Goal: Task Accomplishment & Management: Manage account settings

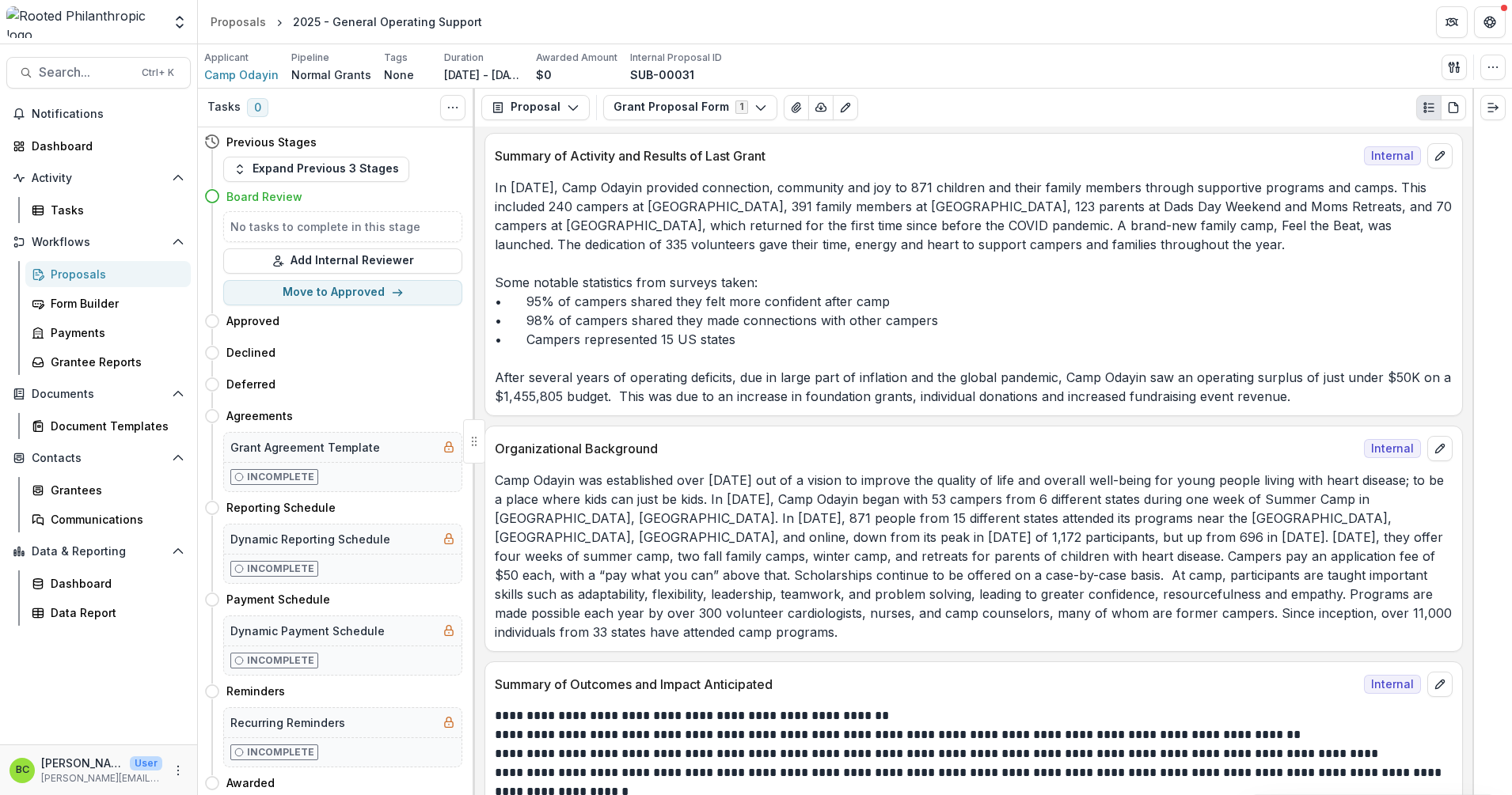
scroll to position [1466, 0]
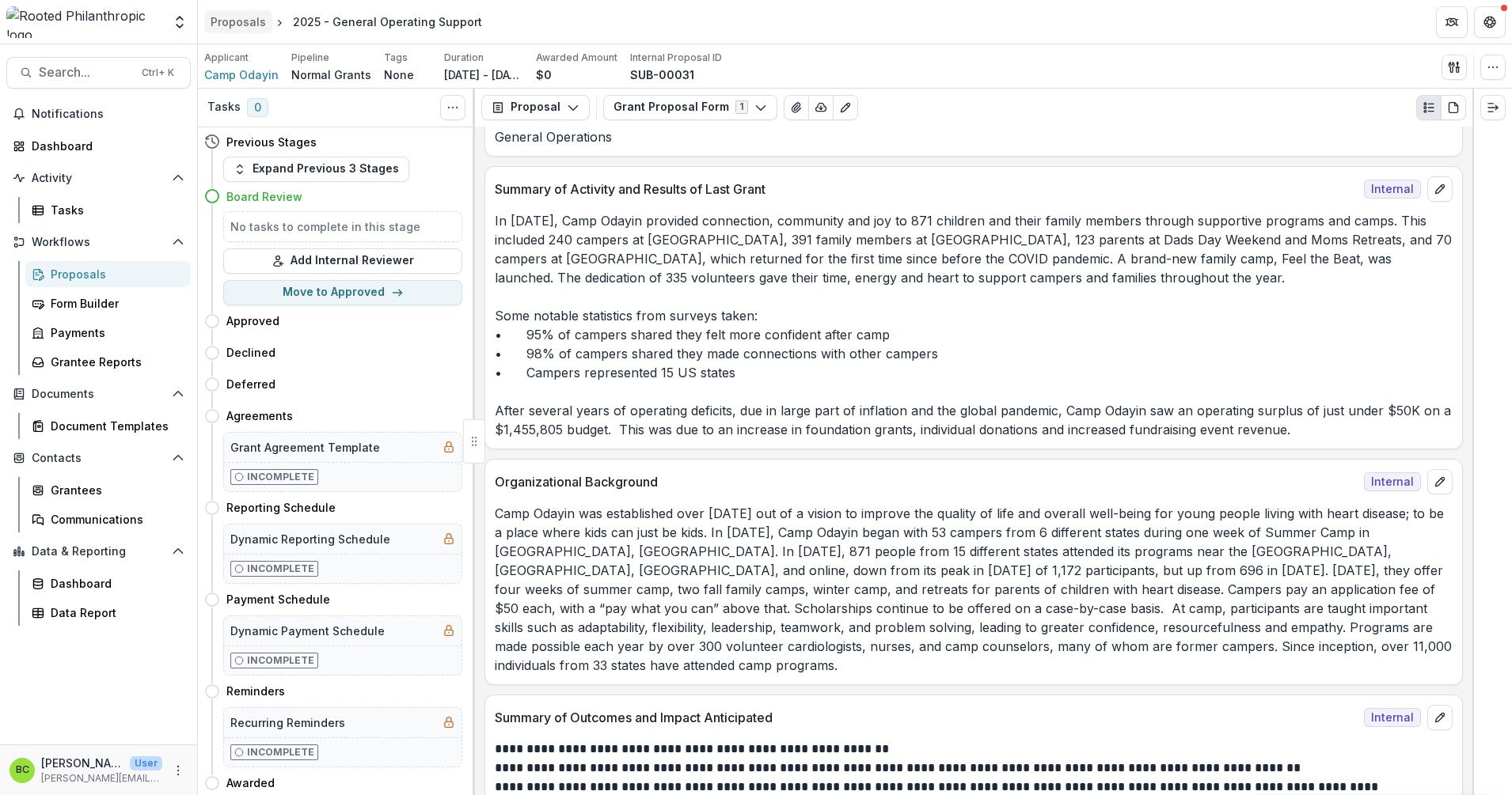
click at [233, 19] on div "Proposals" at bounding box center [238, 22] width 55 height 17
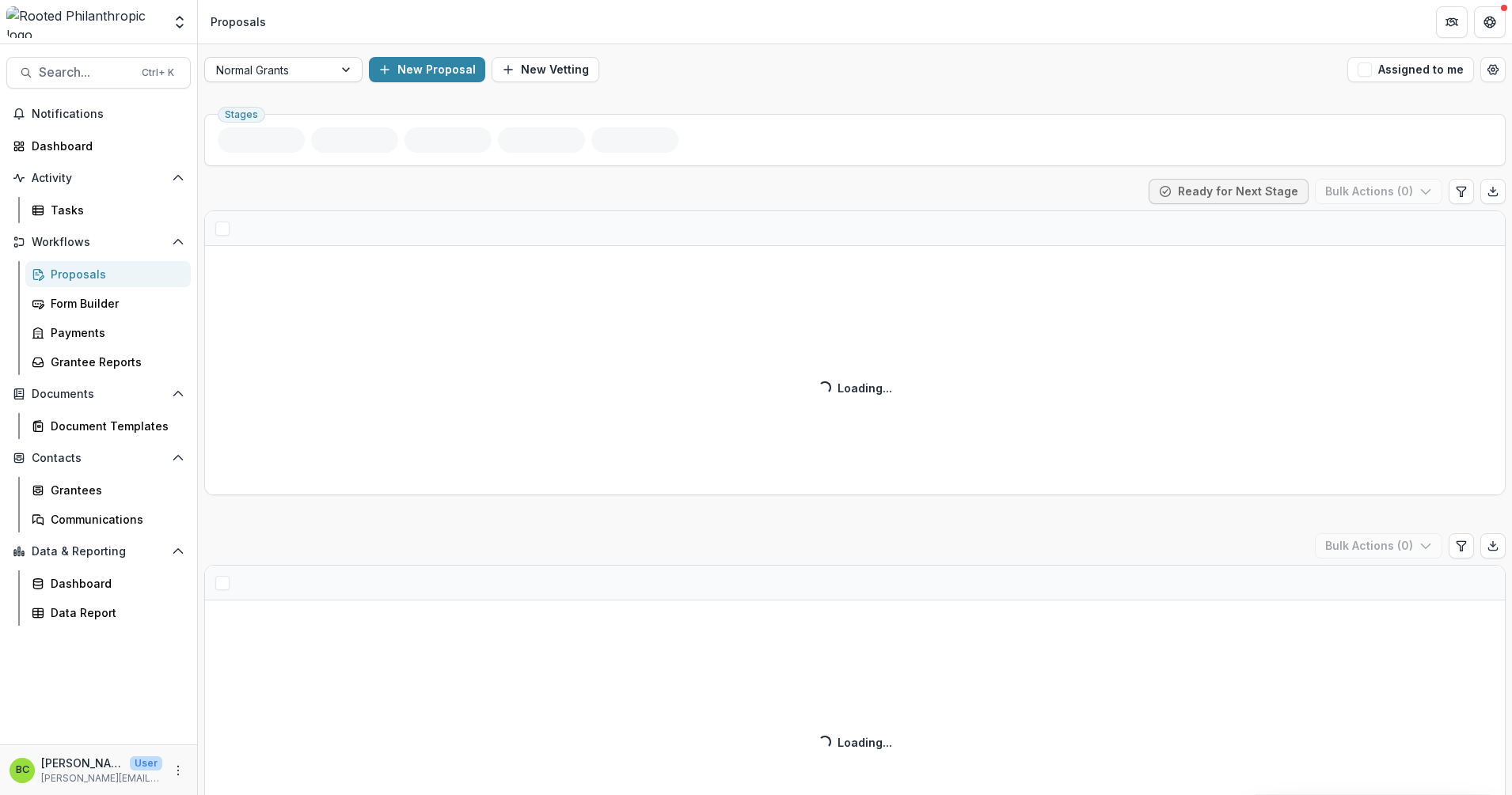
click at [350, 68] on div at bounding box center [348, 69] width 29 height 24
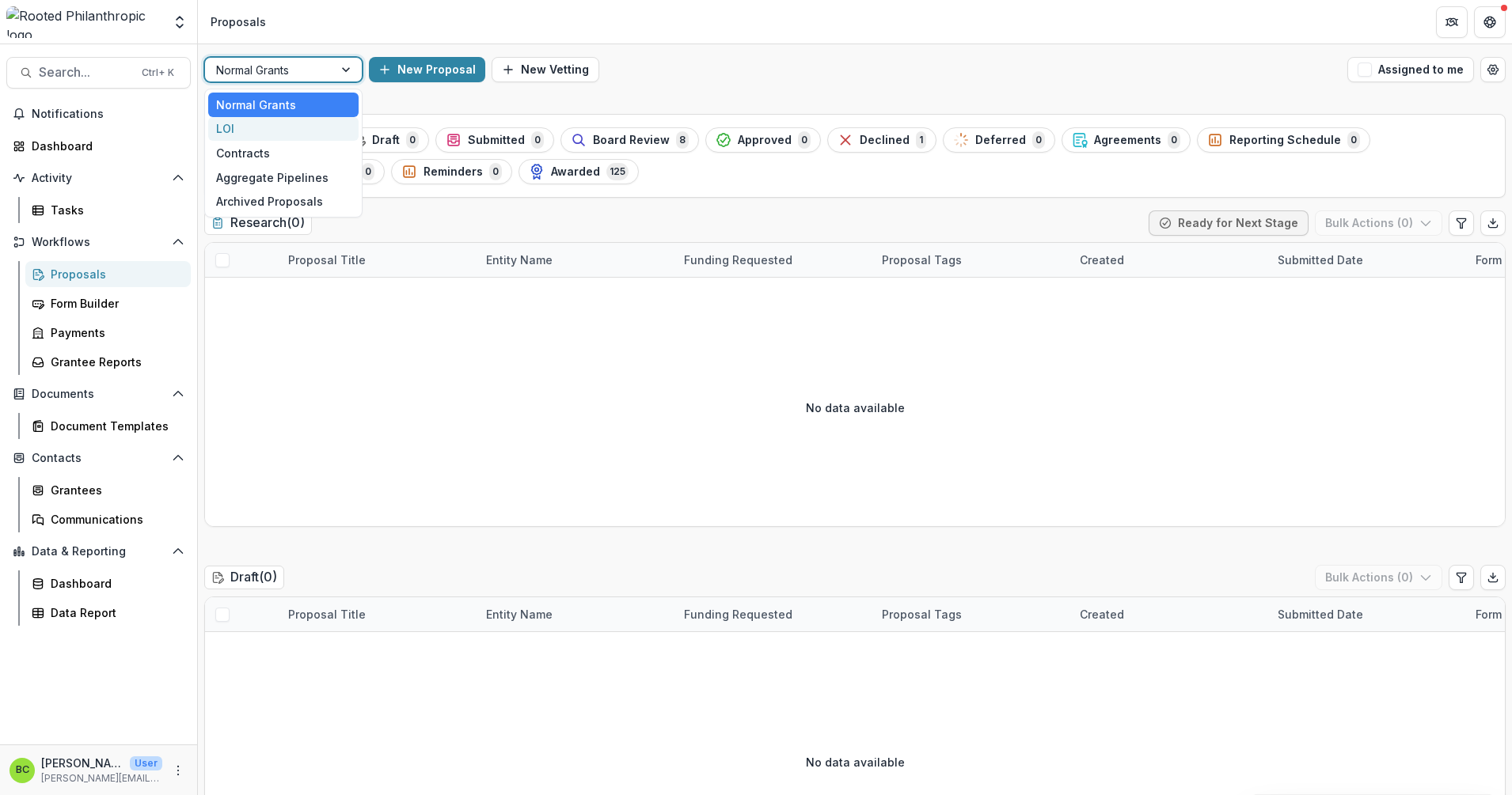
click at [326, 128] on div "LOI" at bounding box center [283, 129] width 151 height 25
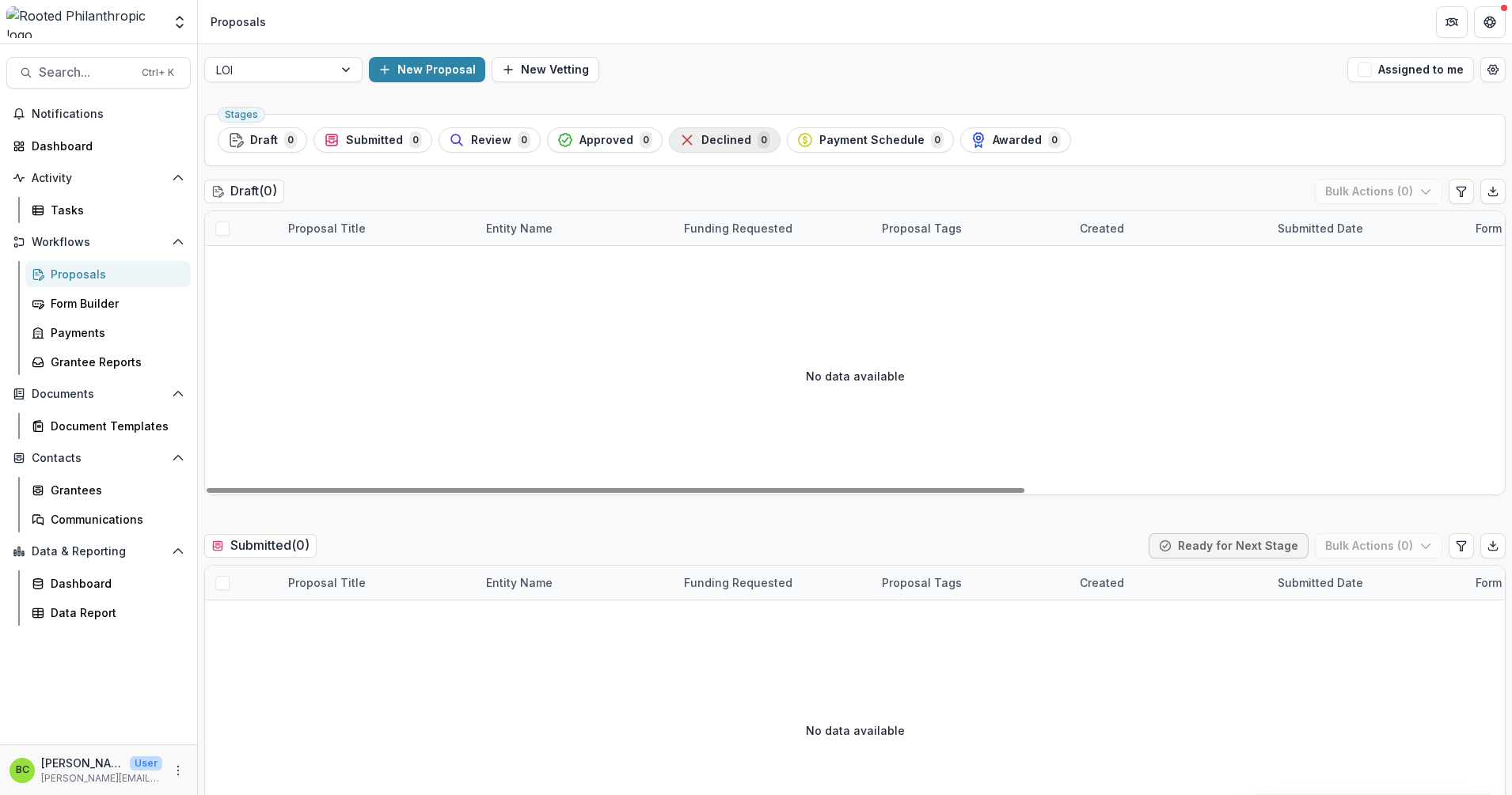
click at [723, 146] on span "Declined" at bounding box center [726, 140] width 50 height 14
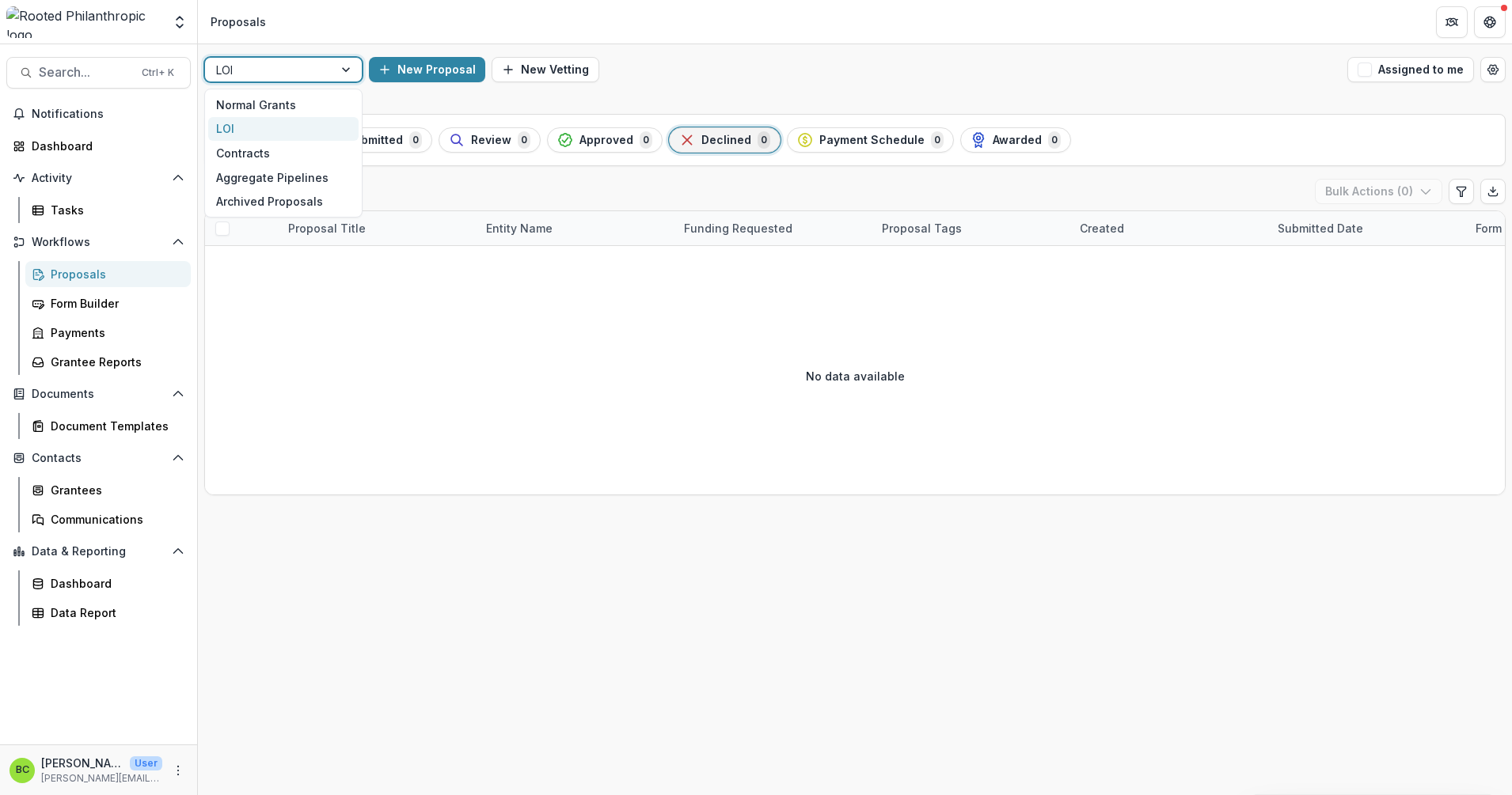
click at [339, 66] on div at bounding box center [348, 69] width 29 height 24
click at [302, 104] on div "Normal Grants" at bounding box center [283, 104] width 151 height 25
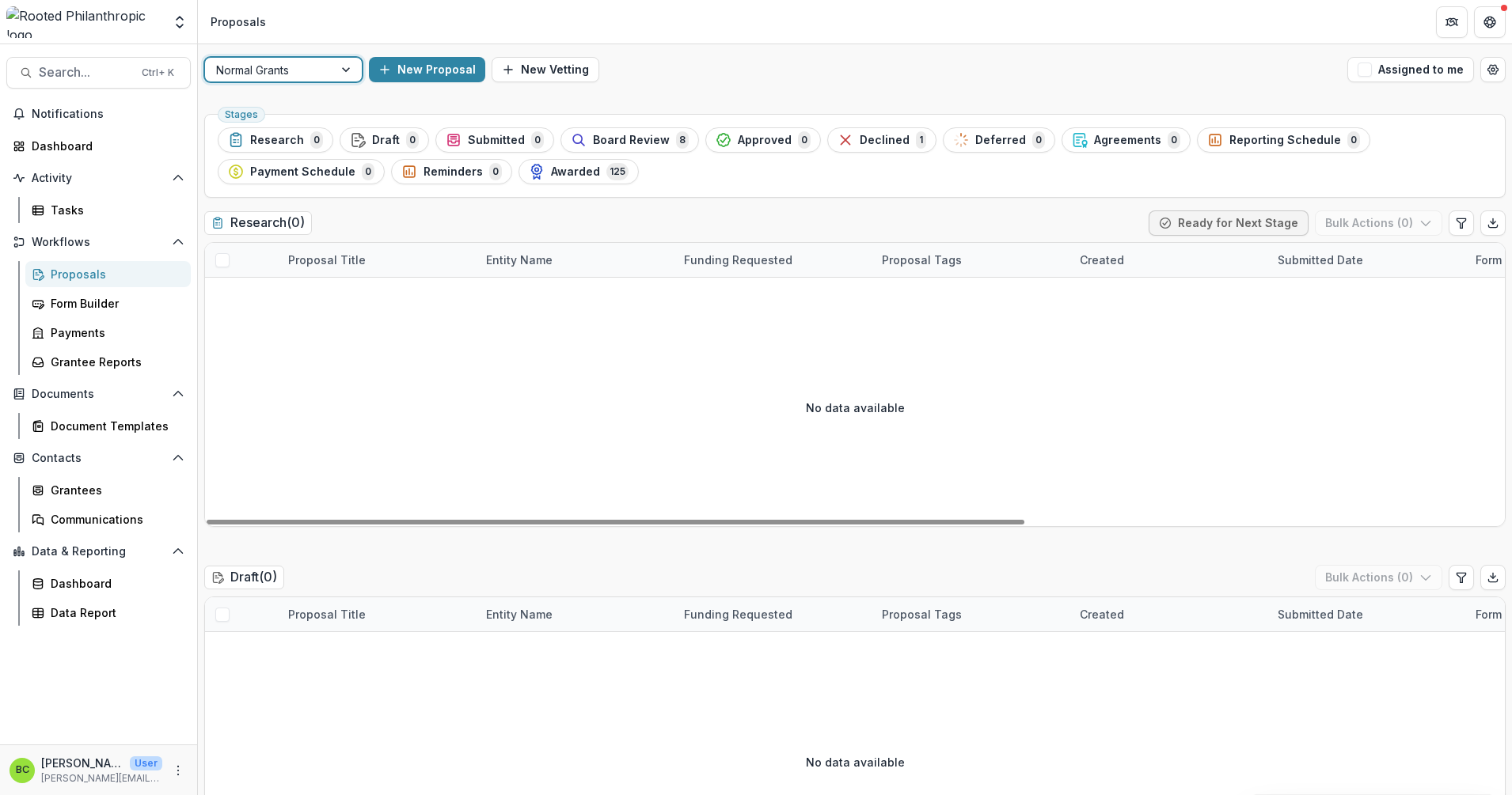
click at [634, 136] on span "Board Review" at bounding box center [631, 140] width 77 height 14
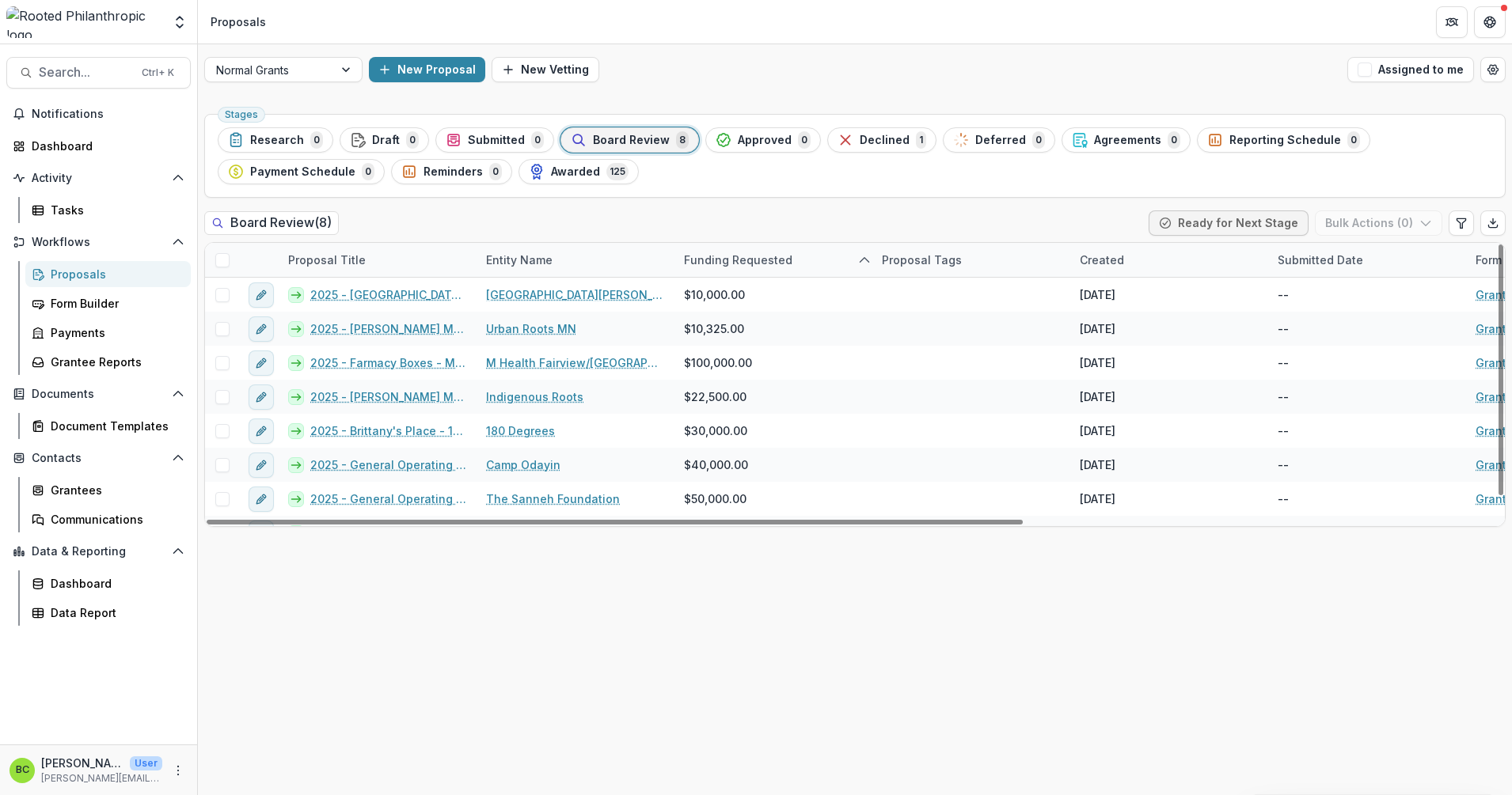
click at [223, 271] on div at bounding box center [222, 260] width 34 height 34
click at [223, 269] on div at bounding box center [222, 260] width 34 height 34
click at [223, 259] on span at bounding box center [223, 261] width 14 height 14
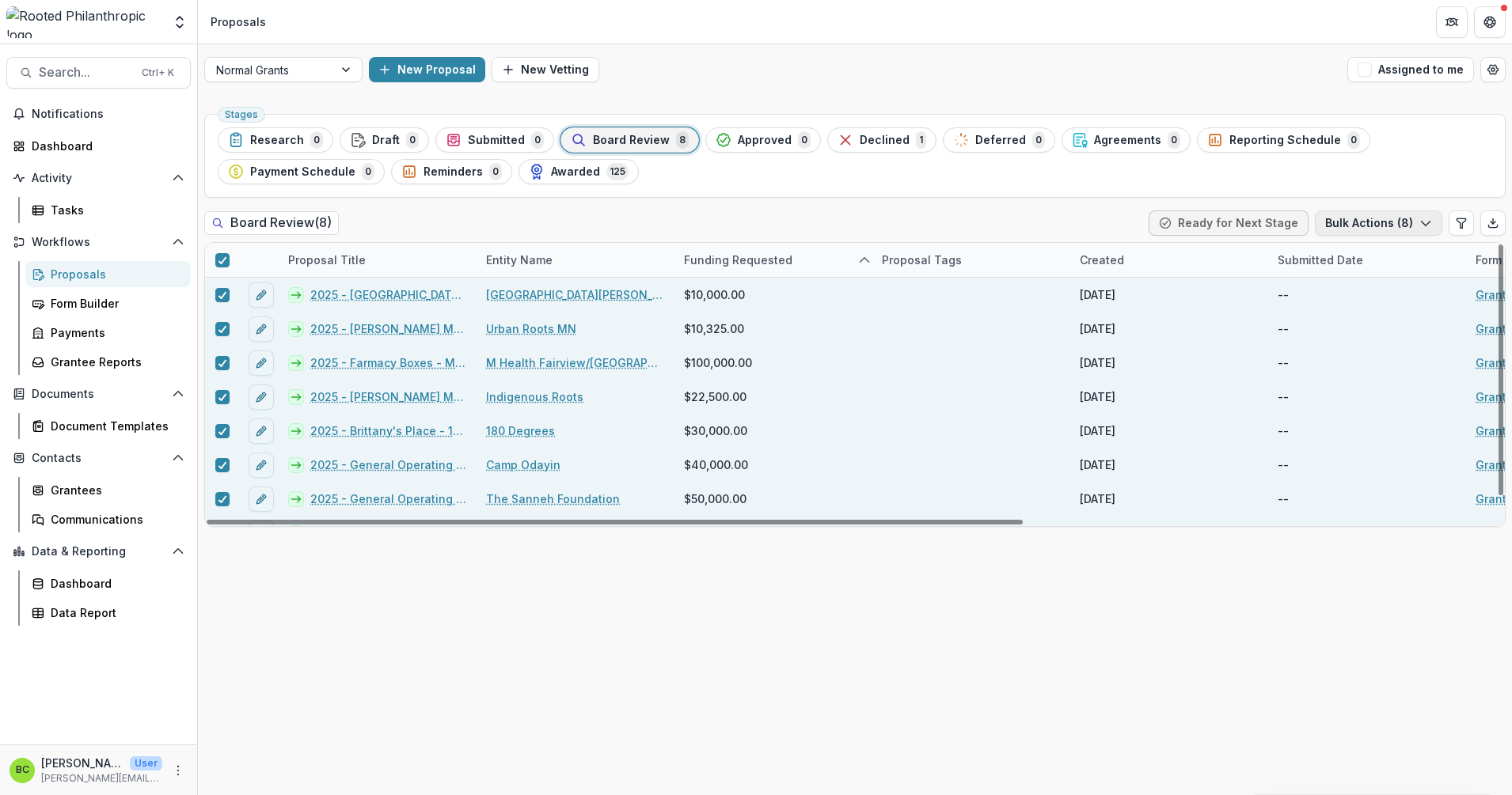
click at [912, 227] on icon "button" at bounding box center [1426, 223] width 13 height 13
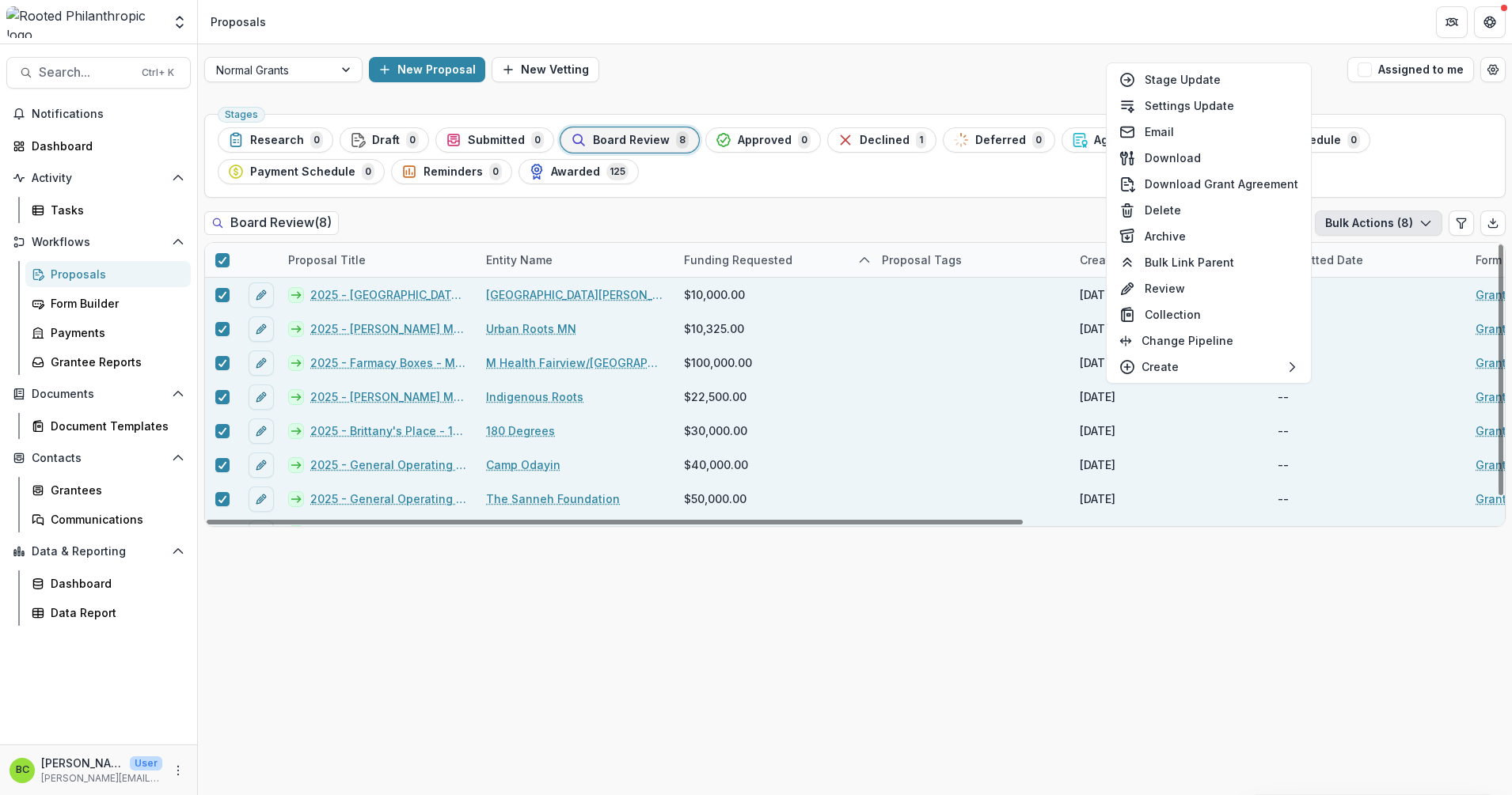
click at [912, 222] on div "Board Review ( 8 ) Ready for Next Stage Bulk Actions ( 8 )" at bounding box center [855, 226] width 1301 height 32
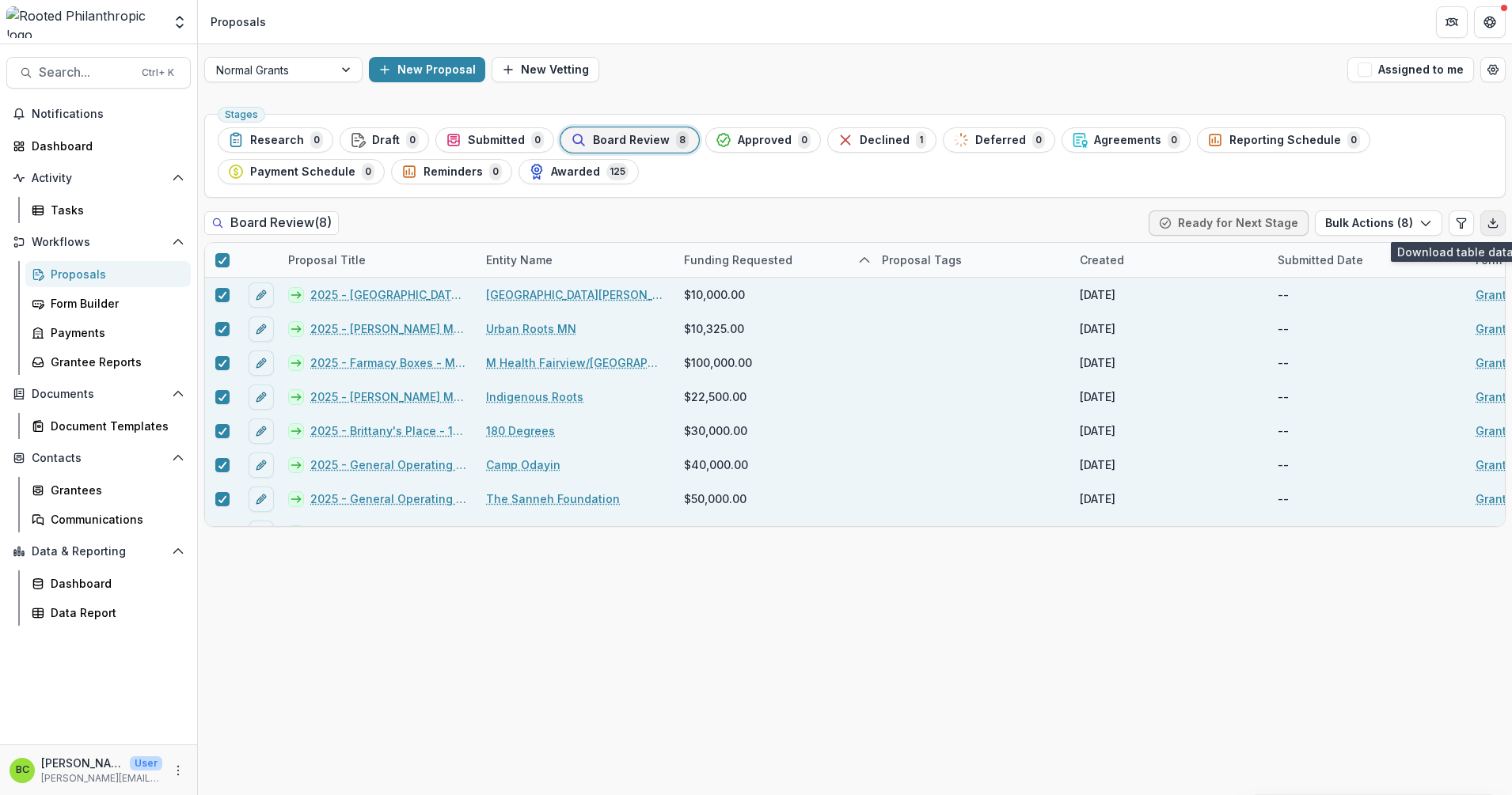
click at [912, 224] on polyline "Export table data" at bounding box center [1493, 222] width 5 height 2
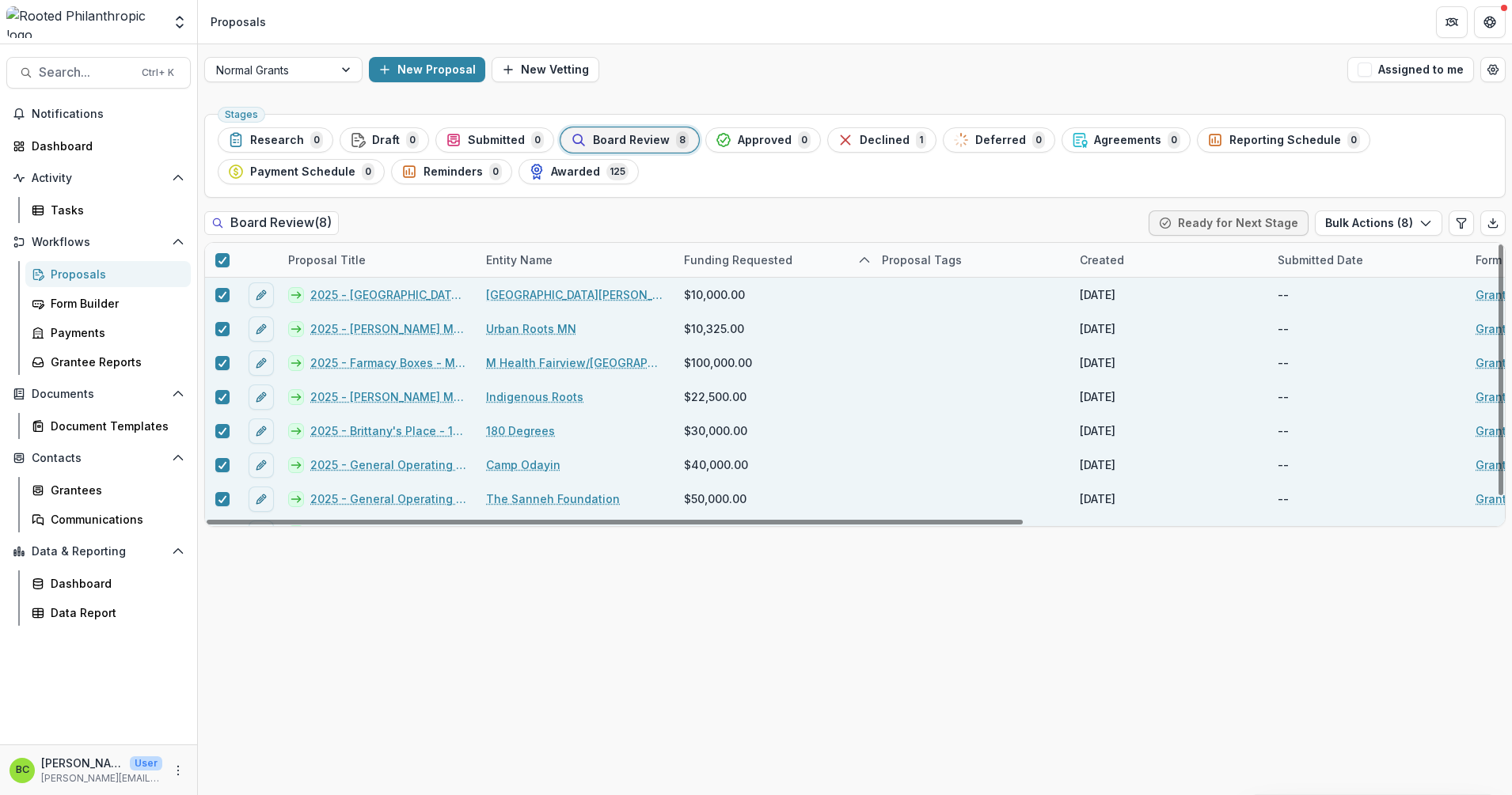
click at [911, 615] on div "Stages Research 0 Draft 0 Submitted 0 Board Review 8 Approved 0 Declined 1 Defe…" at bounding box center [855, 451] width 1314 height 687
click at [363, 459] on link "2025 - General Operating Support" at bounding box center [389, 464] width 156 height 17
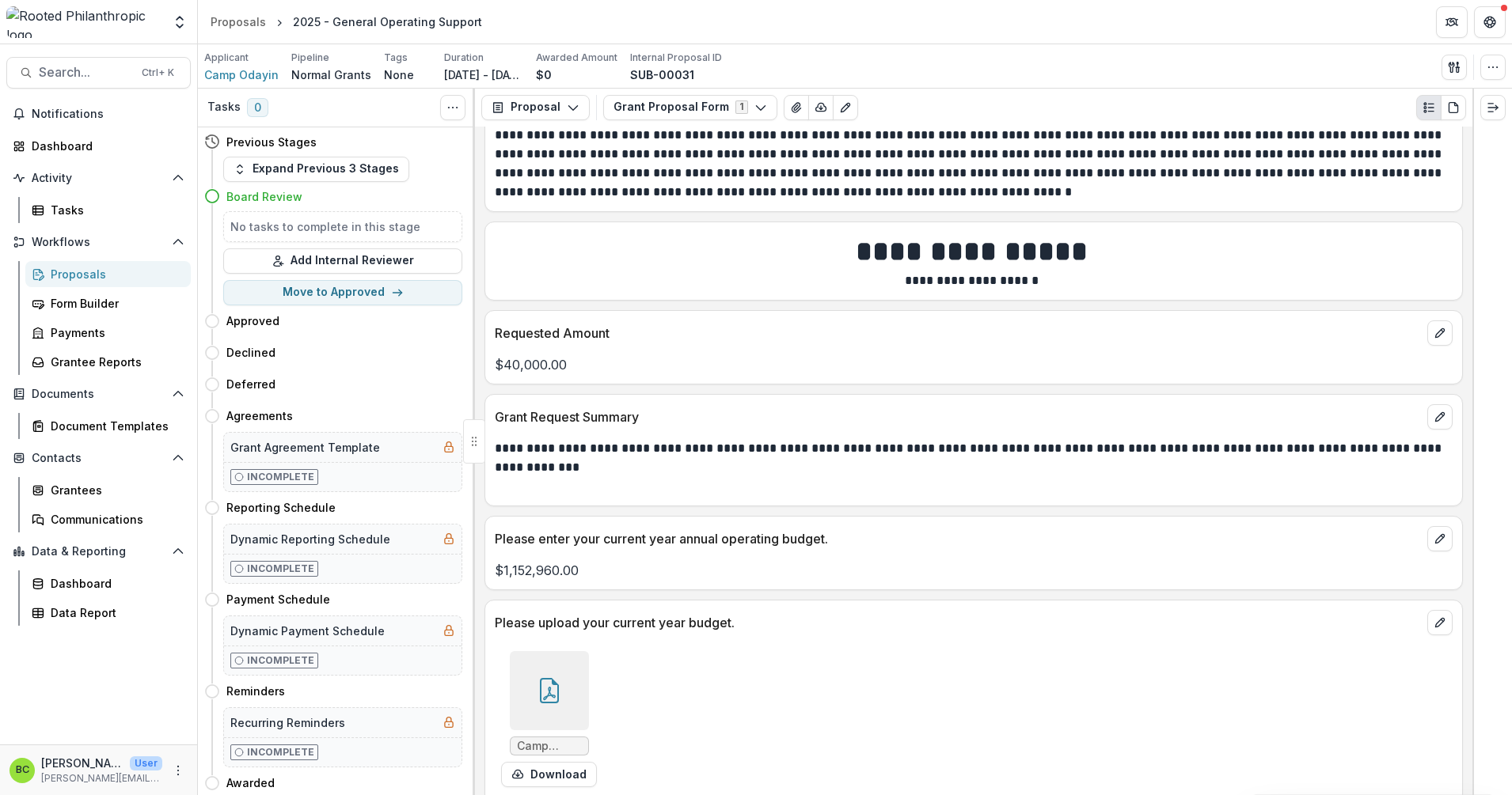
scroll to position [2572, 0]
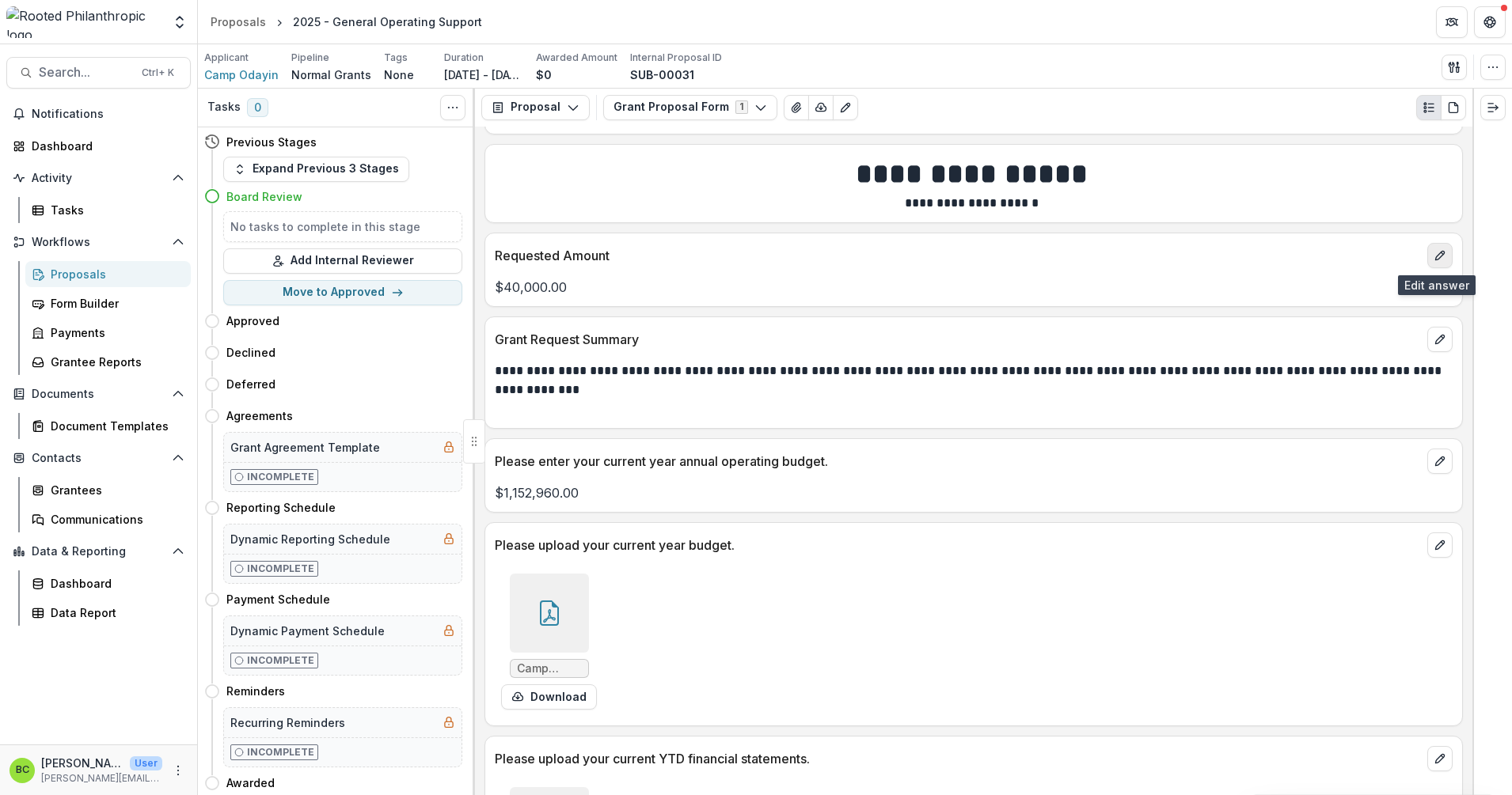
click at [912, 252] on icon "edit" at bounding box center [1440, 256] width 13 height 13
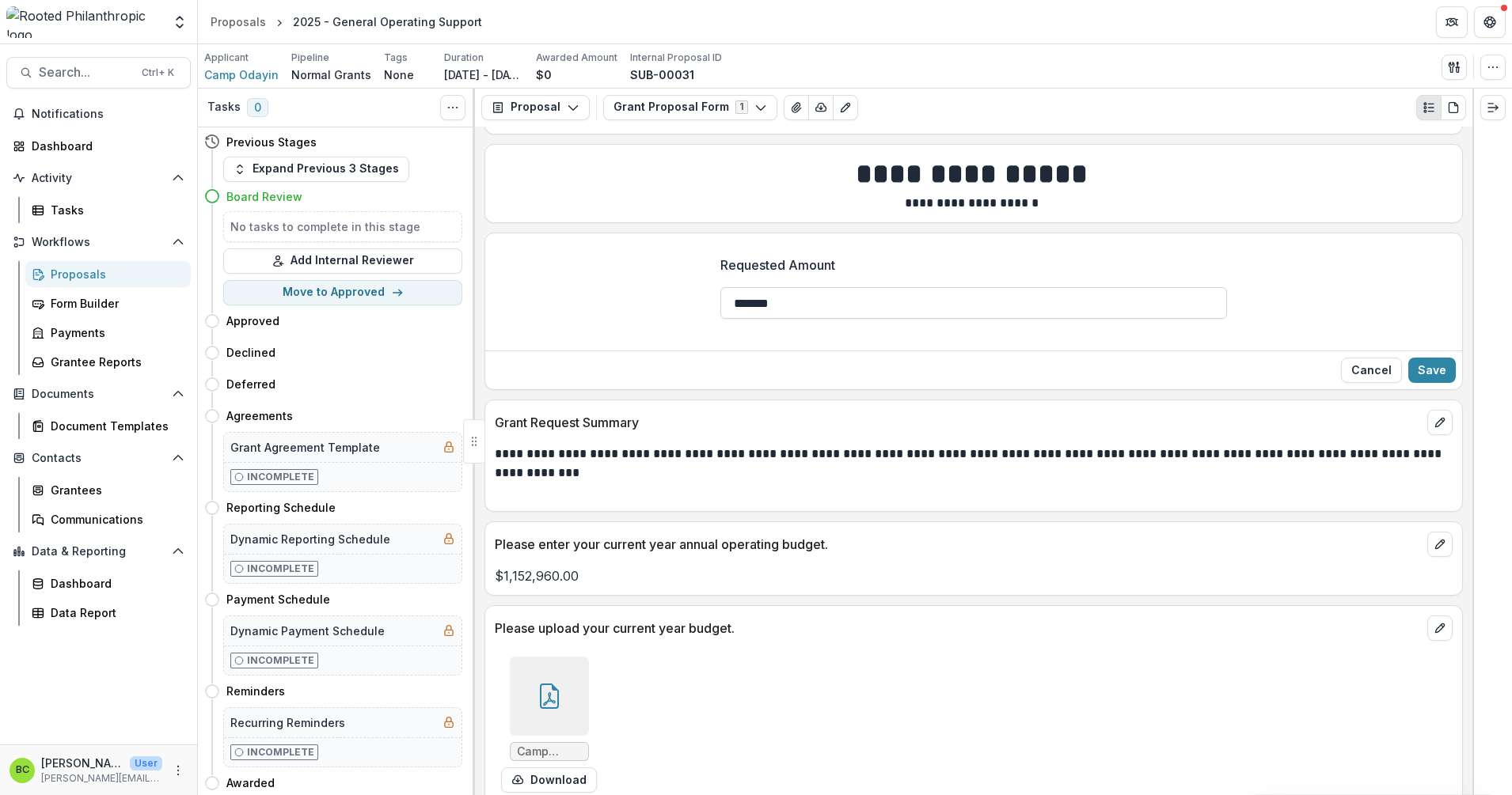
click at [746, 305] on input "*******" at bounding box center [973, 303] width 507 height 32
type input "*******"
click at [912, 371] on button "Save" at bounding box center [1432, 370] width 48 height 26
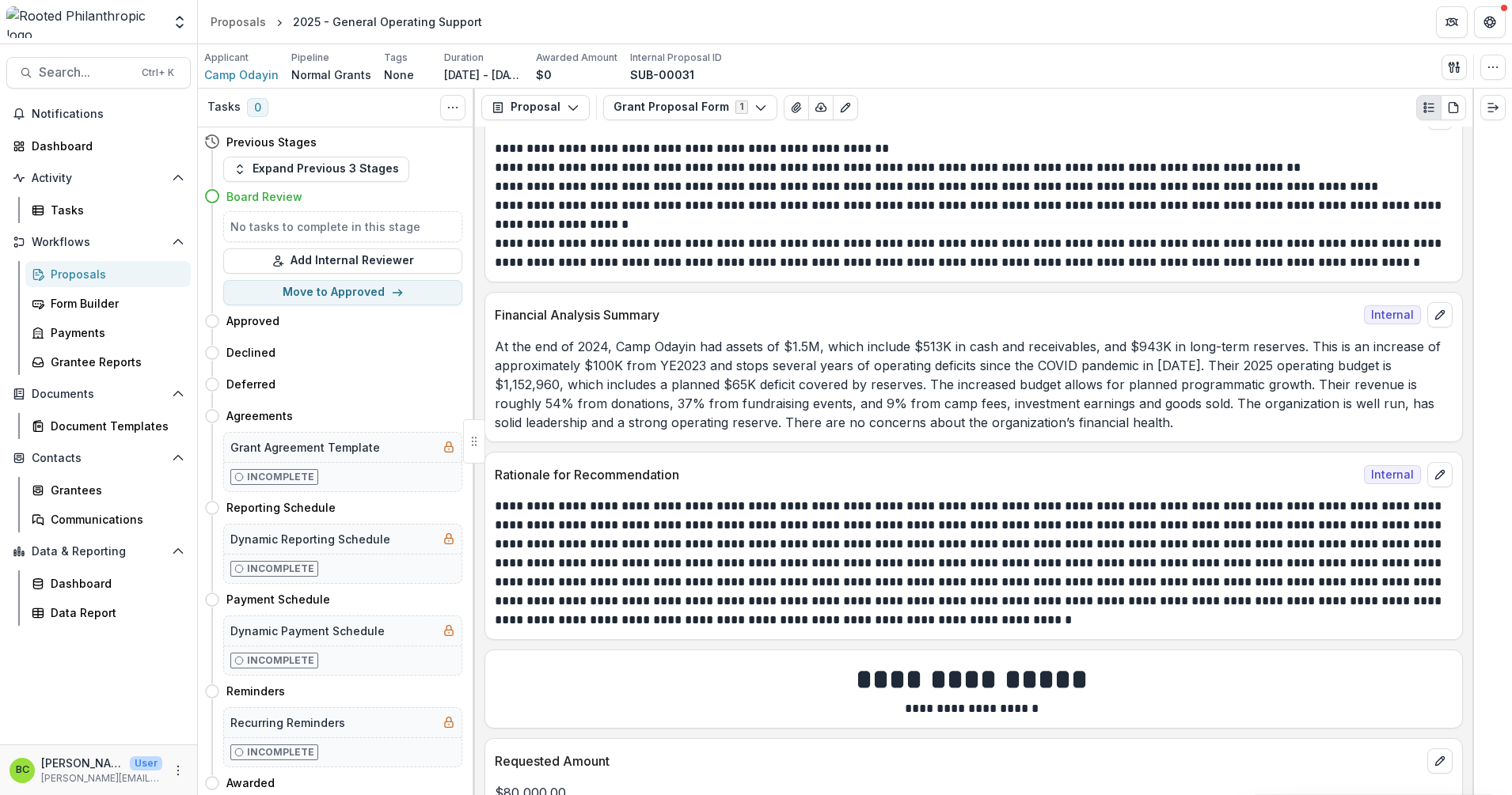
scroll to position [1472, 0]
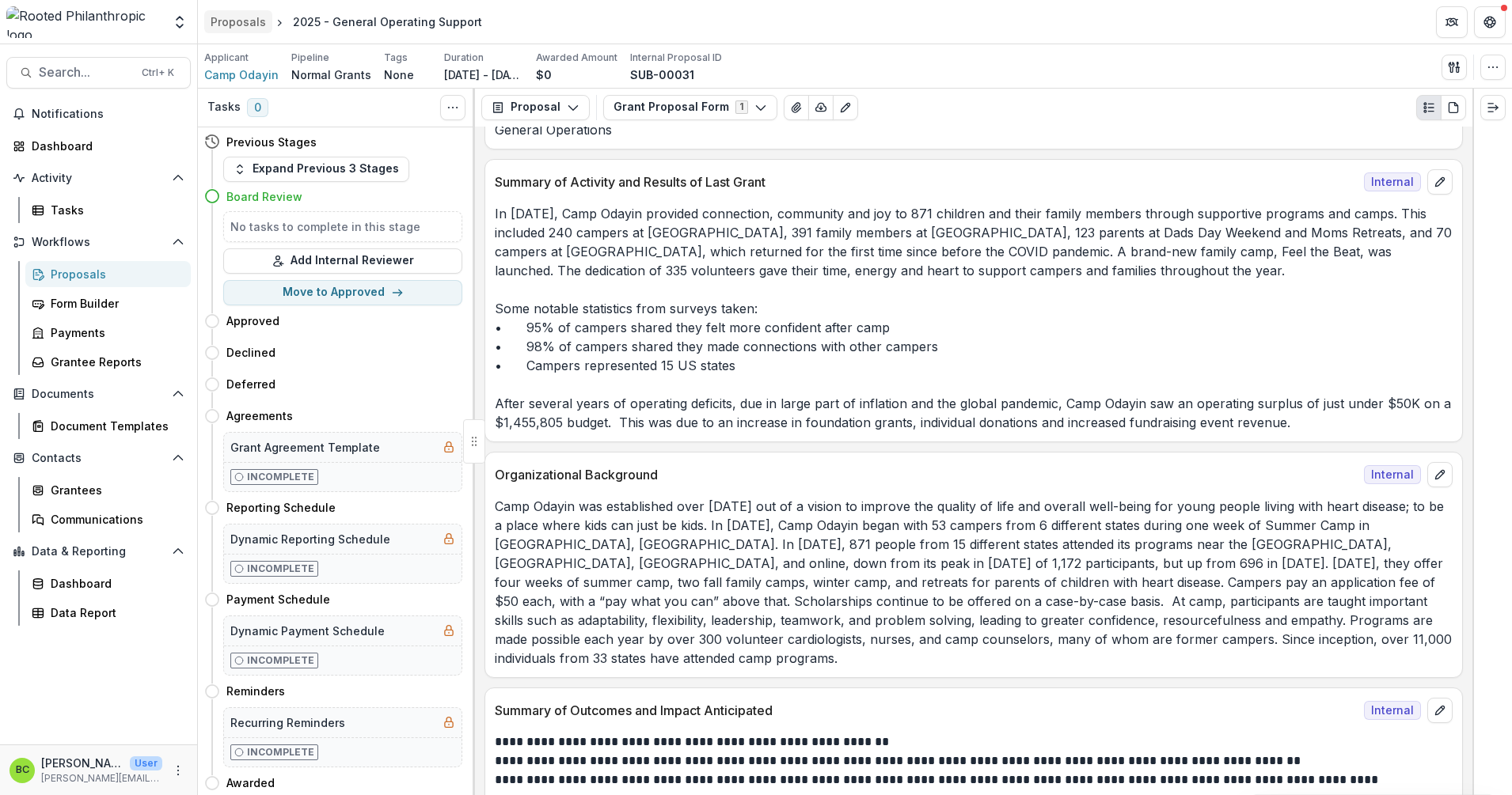
click at [235, 21] on div "Proposals" at bounding box center [238, 22] width 55 height 17
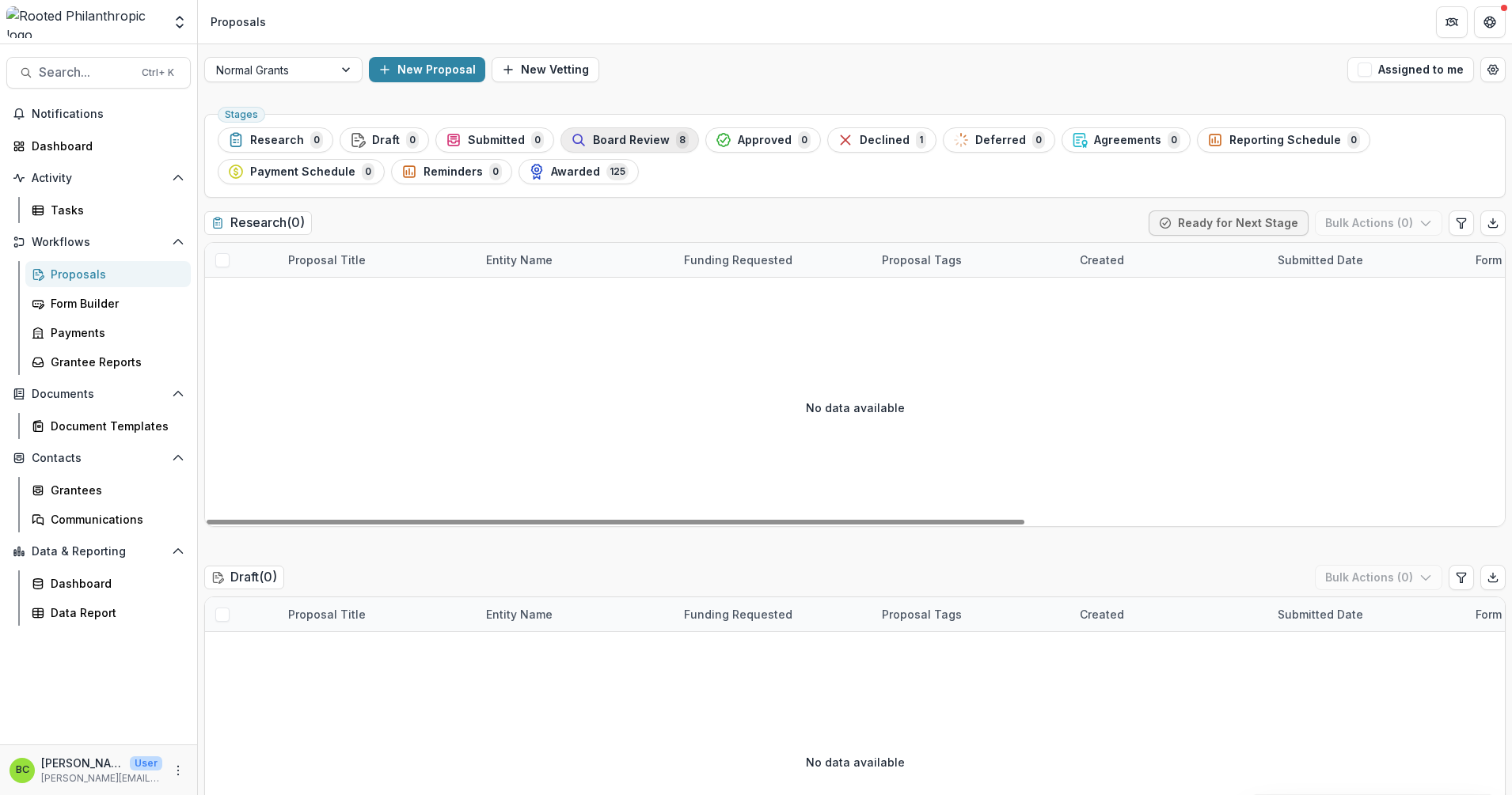
click at [642, 138] on span "Board Review" at bounding box center [631, 140] width 77 height 14
